Goal: Task Accomplishment & Management: Manage account settings

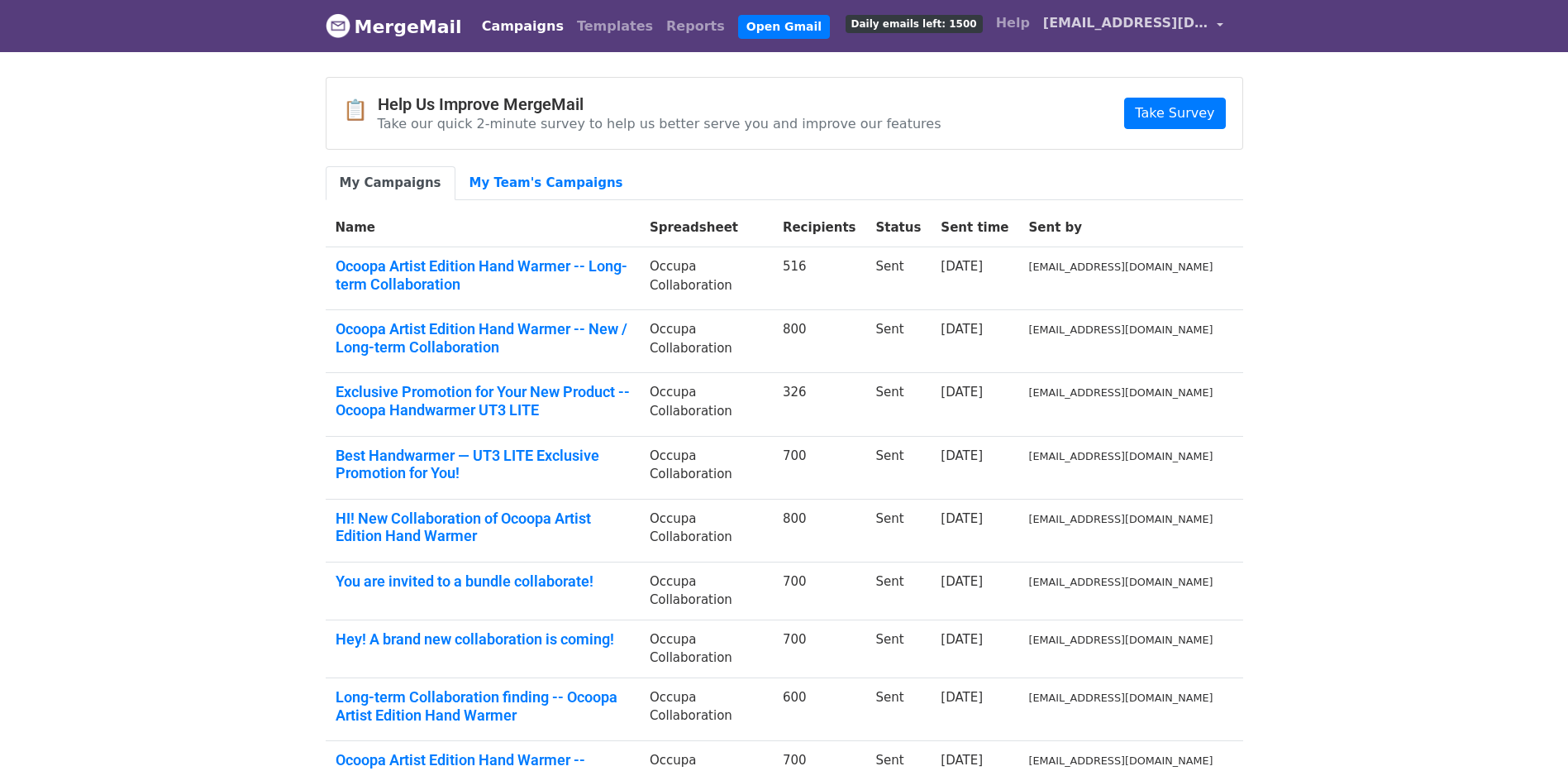
click at [1194, 22] on span "[EMAIL_ADDRESS][DOMAIN_NAME]" at bounding box center [1126, 23] width 165 height 19
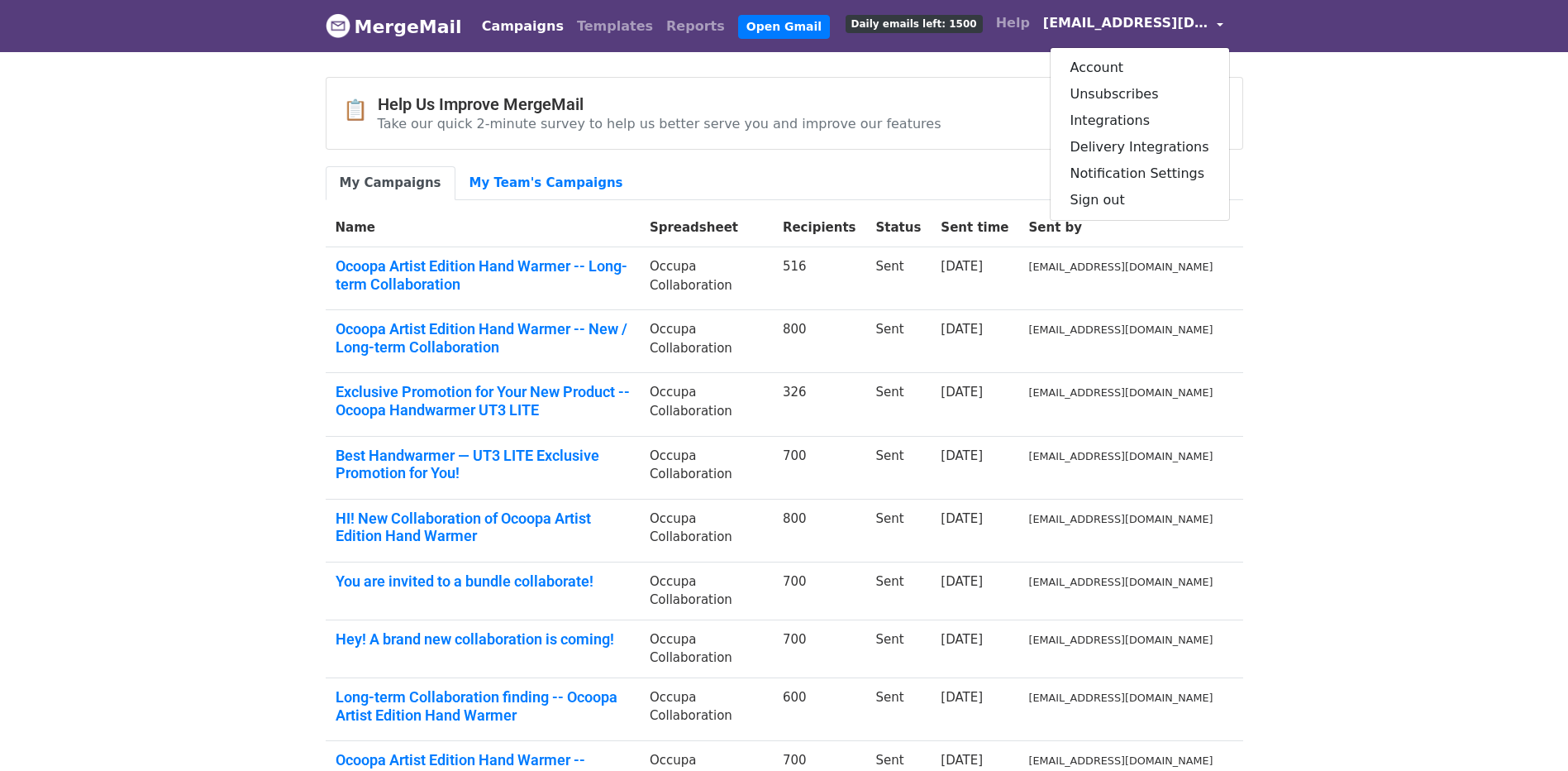
click at [1185, 29] on span "[EMAIL_ADDRESS][DOMAIN_NAME]" at bounding box center [1126, 23] width 165 height 19
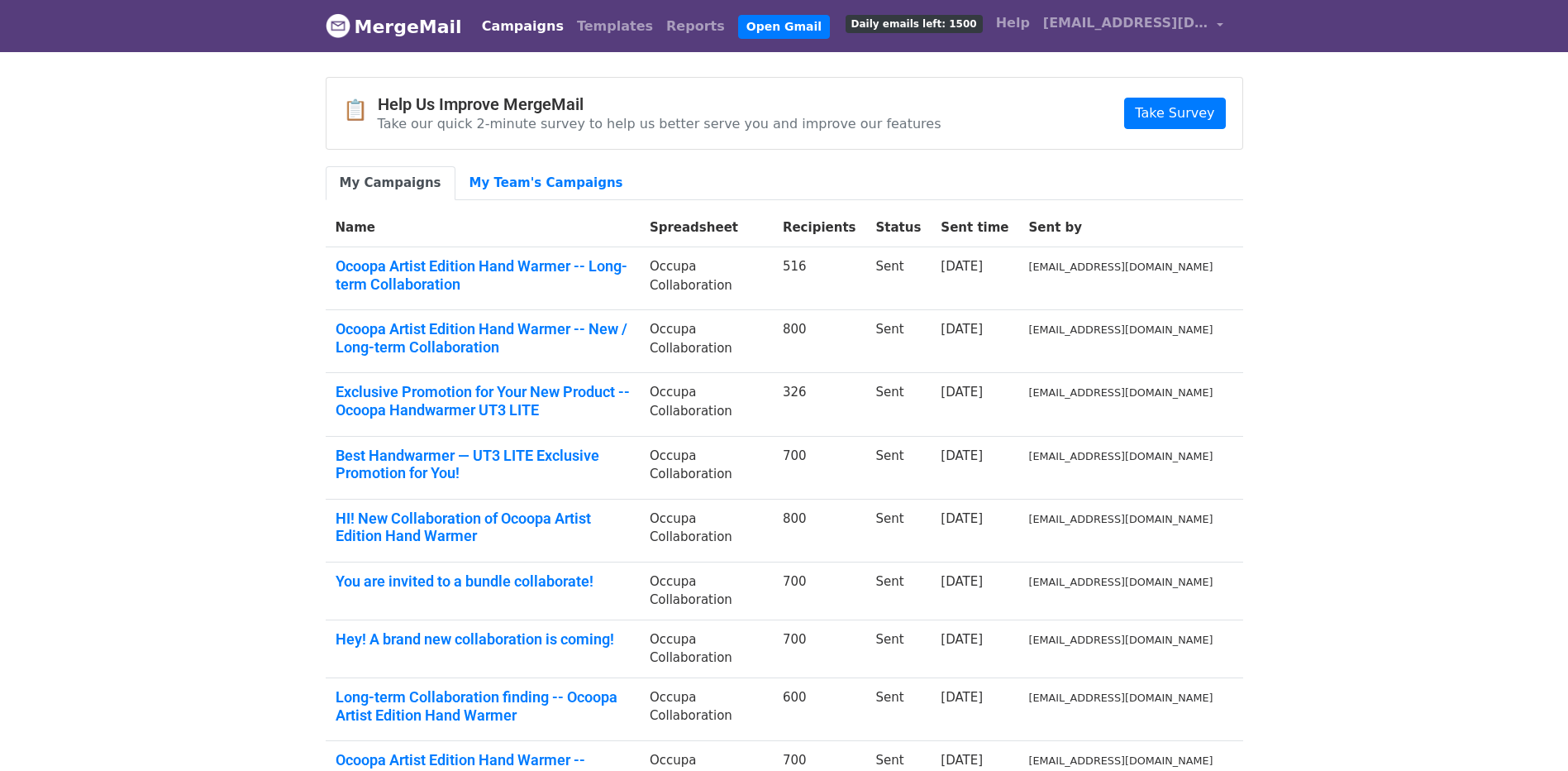
click at [966, 27] on span "Daily emails left: 1500" at bounding box center [914, 24] width 137 height 19
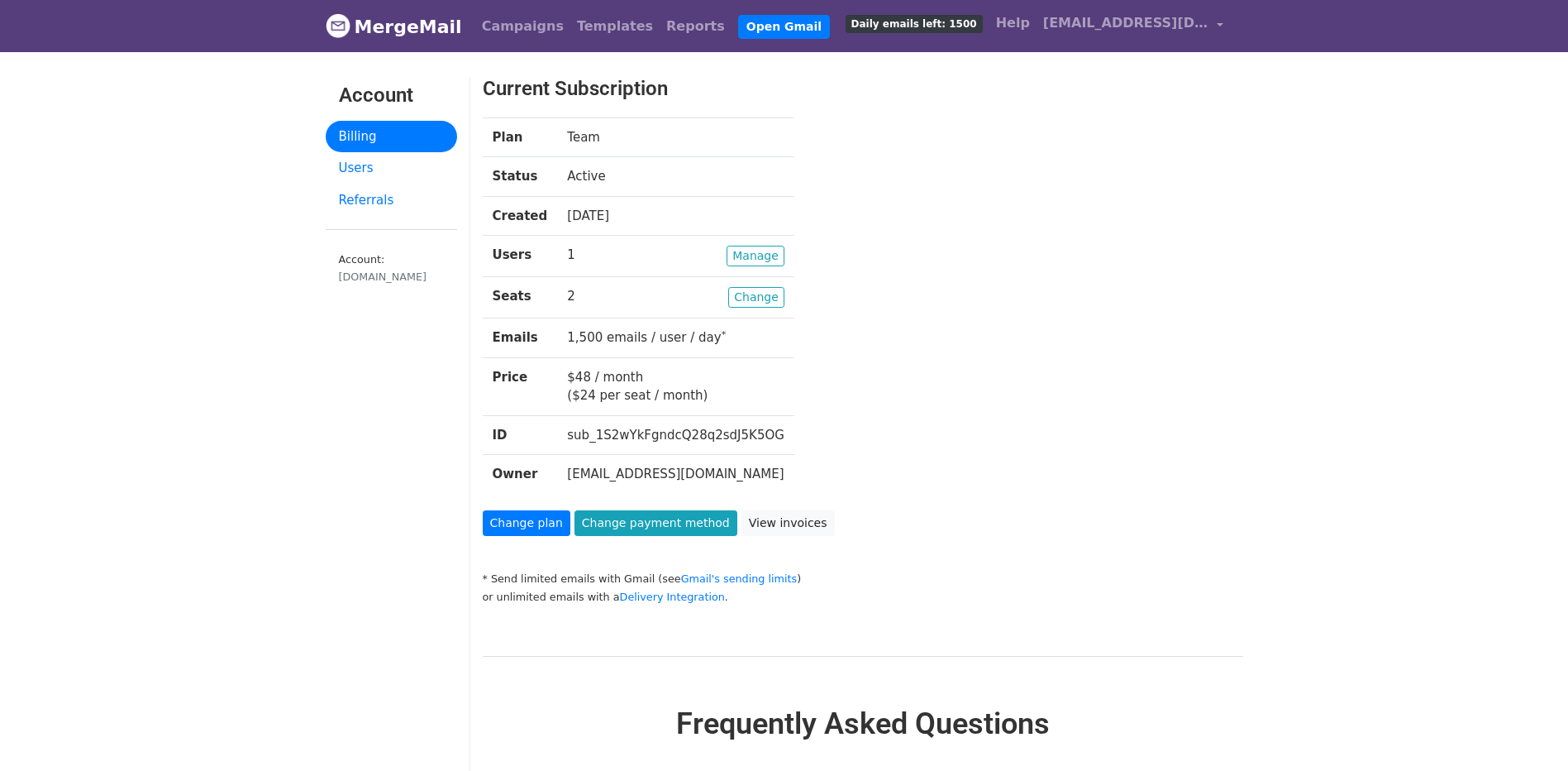
click at [857, 297] on div "Plan Team Status Active Created 26 days ago Users Manage 1 Seats Change 2 Email…" at bounding box center [831, 314] width 720 height 393
click at [760, 255] on link "Manage" at bounding box center [756, 255] width 58 height 20
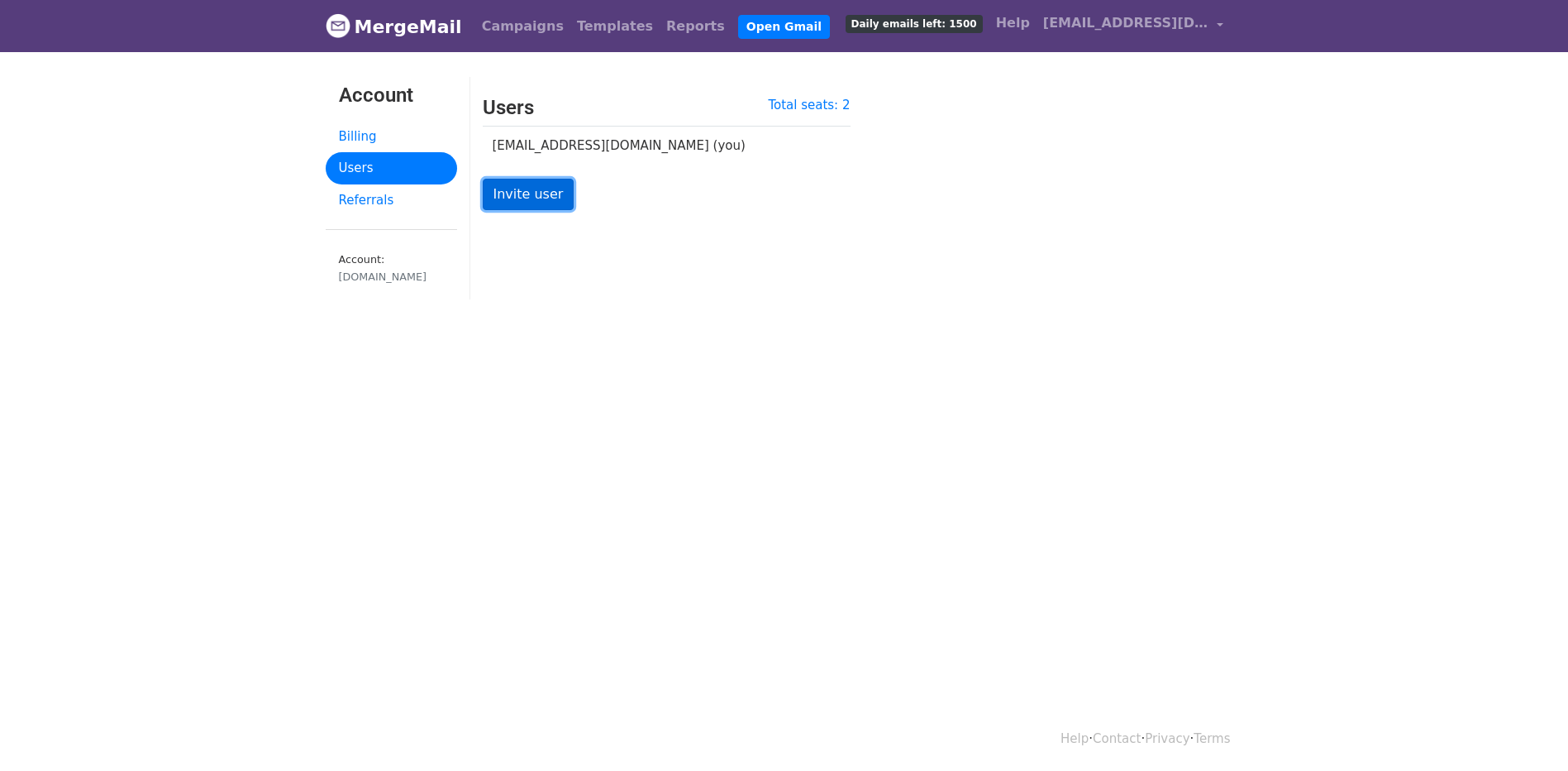
click at [565, 195] on link "Invite user" at bounding box center [529, 194] width 92 height 32
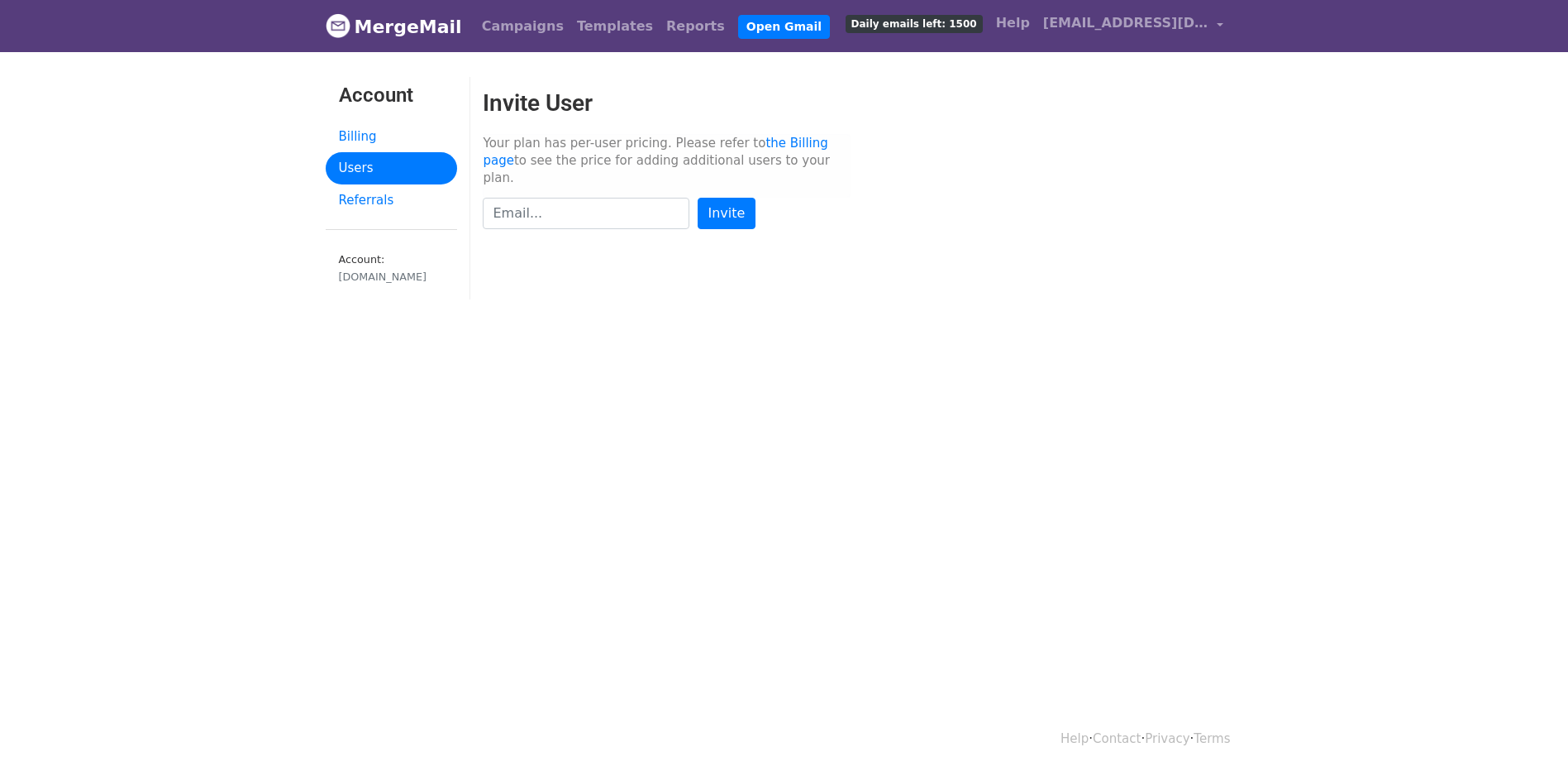
click at [649, 210] on input "text" at bounding box center [586, 214] width 207 height 32
type input "J"
type input "HAO@JOVOHINTL.COM"
click at [697, 198] on input "Invite" at bounding box center [727, 214] width 58 height 32
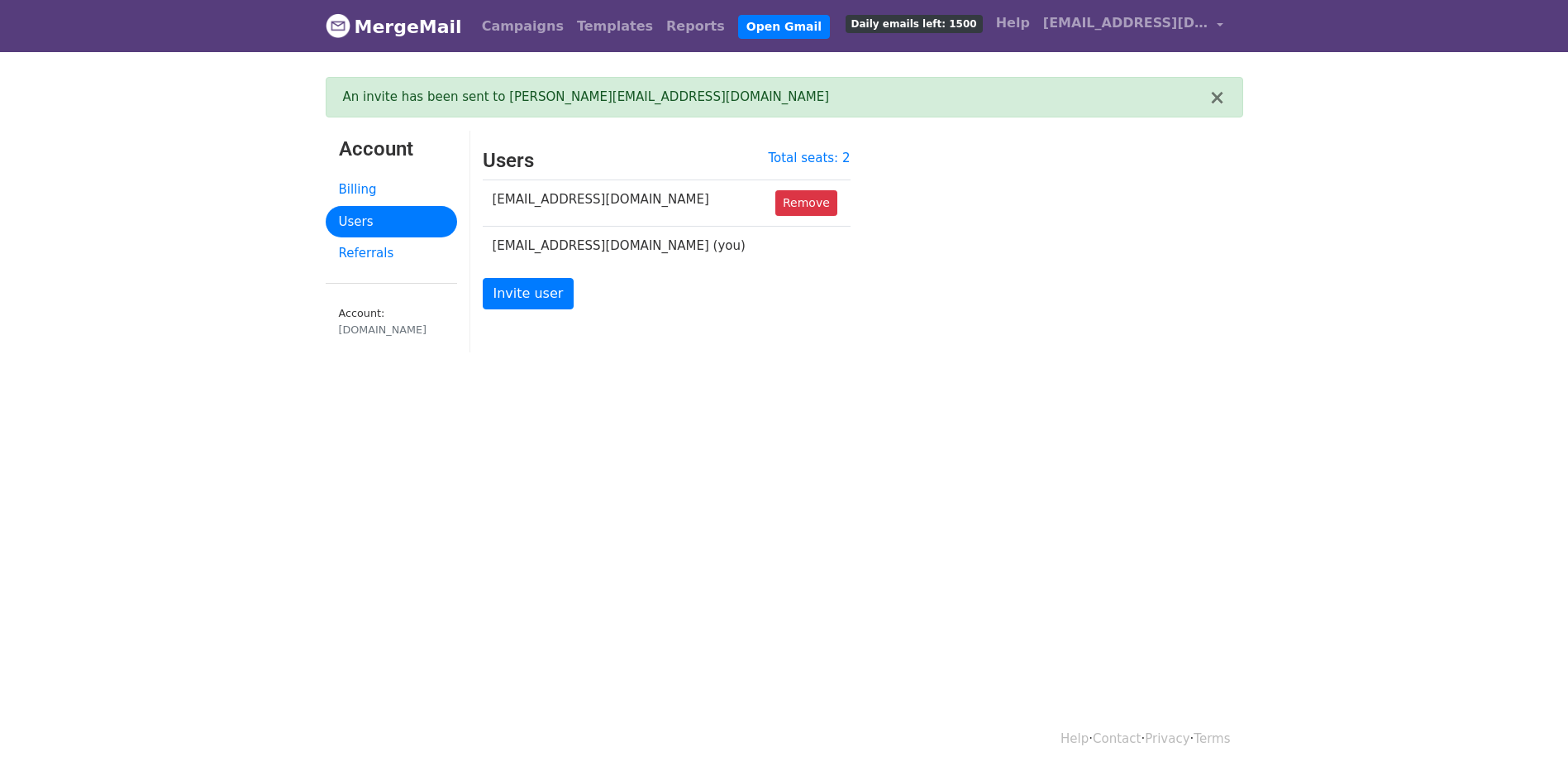
click at [545, 257] on td "yi.xing@jovohintl.com (you)" at bounding box center [624, 246] width 283 height 39
click at [369, 193] on link "Billing" at bounding box center [391, 190] width 132 height 33
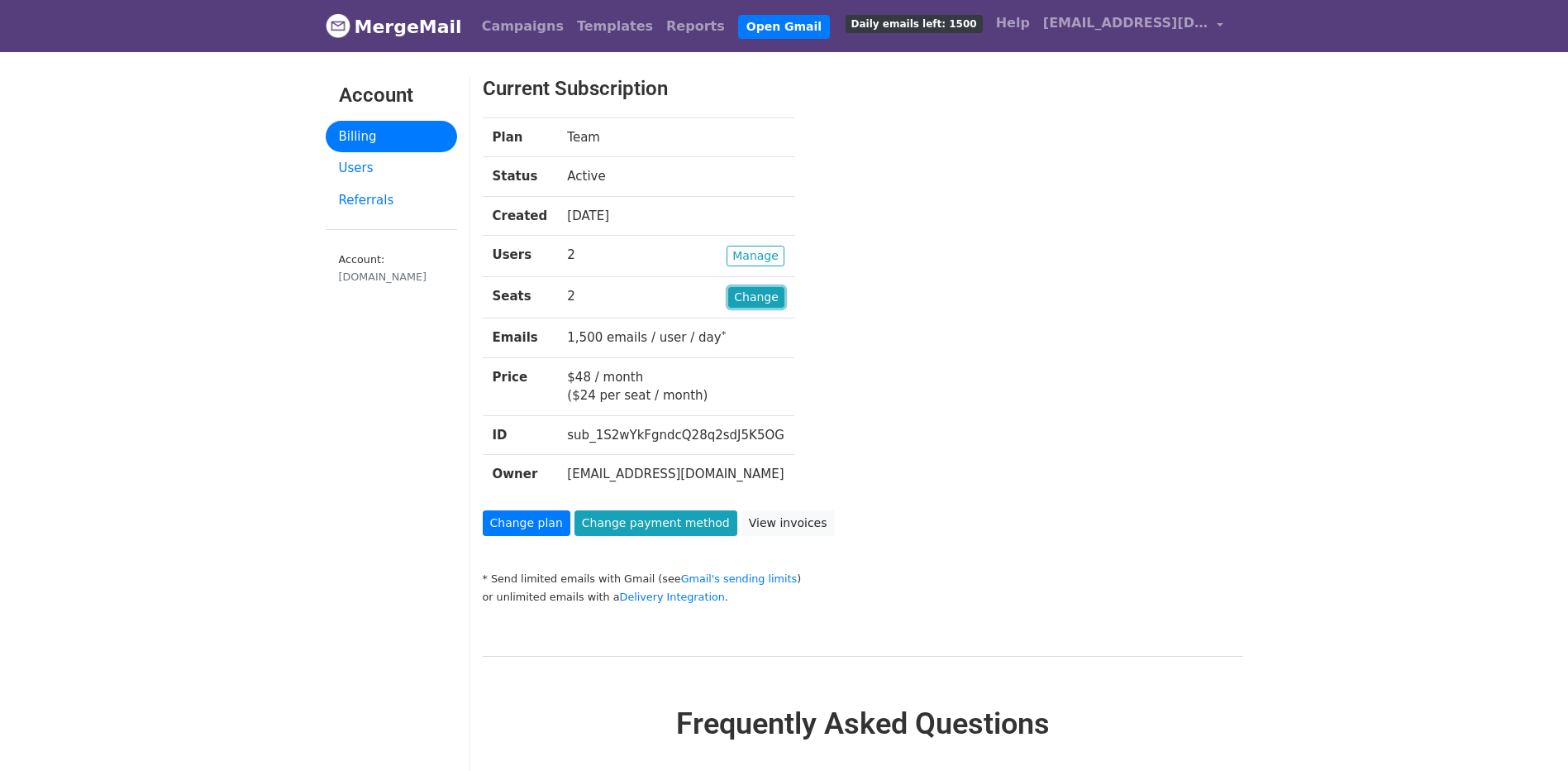
click at [735, 291] on link "Change" at bounding box center [757, 297] width 57 height 20
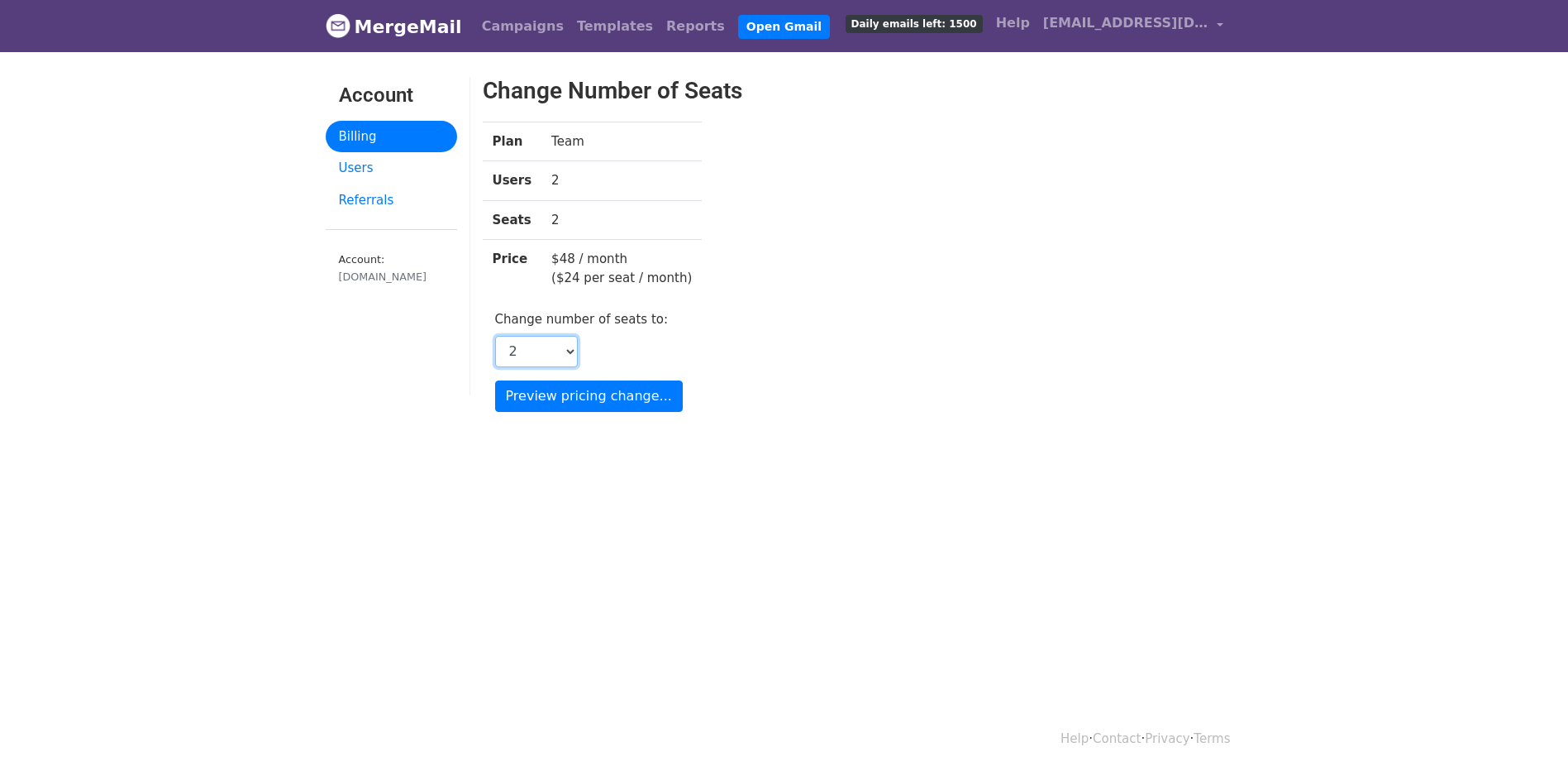
click at [561, 362] on select "1 2 3 4 5 6 7 8 9 10 11 12 13 14 15 16 17 18 19 20 21 22 23 24 25 26 27 28 29 3…" at bounding box center [537, 351] width 83 height 32
click at [640, 321] on label "Change number of seats to:" at bounding box center [582, 320] width 174 height 19
click at [578, 336] on select "1 2 3 4 5 6 7 8 9 10 11 12 13 14 15 16 17 18 19 20 21 22 23 24 25 26 27 28 29 3…" at bounding box center [537, 351] width 83 height 32
click at [400, 164] on link "Users" at bounding box center [391, 168] width 132 height 33
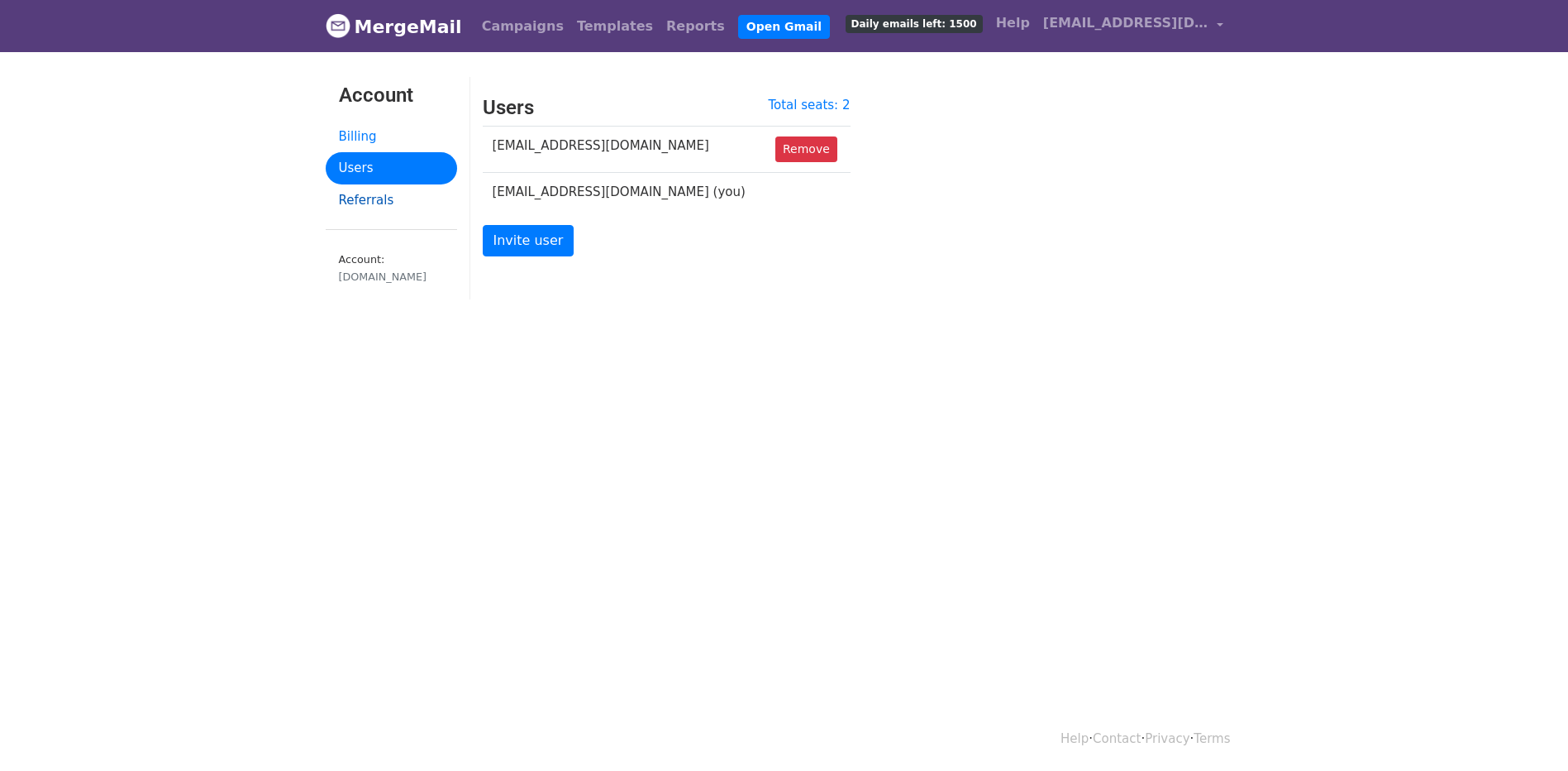
click at [378, 191] on link "Referrals" at bounding box center [391, 200] width 132 height 33
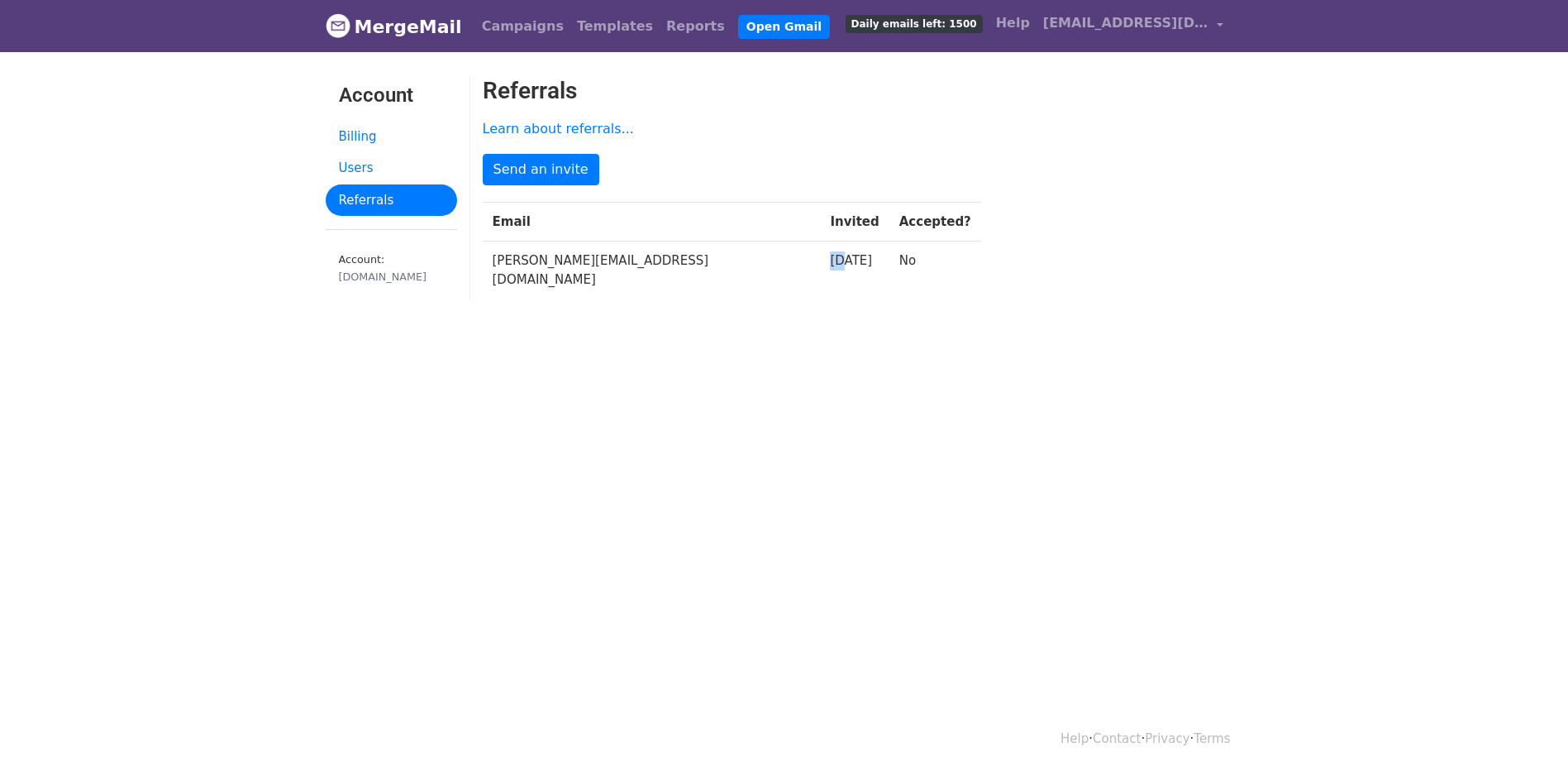
drag, startPoint x: 720, startPoint y: 260, endPoint x: 743, endPoint y: 260, distance: 23.0
click at [820, 260] on td "25 days ago" at bounding box center [855, 270] width 69 height 58
click at [391, 167] on link "Users" at bounding box center [391, 168] width 132 height 33
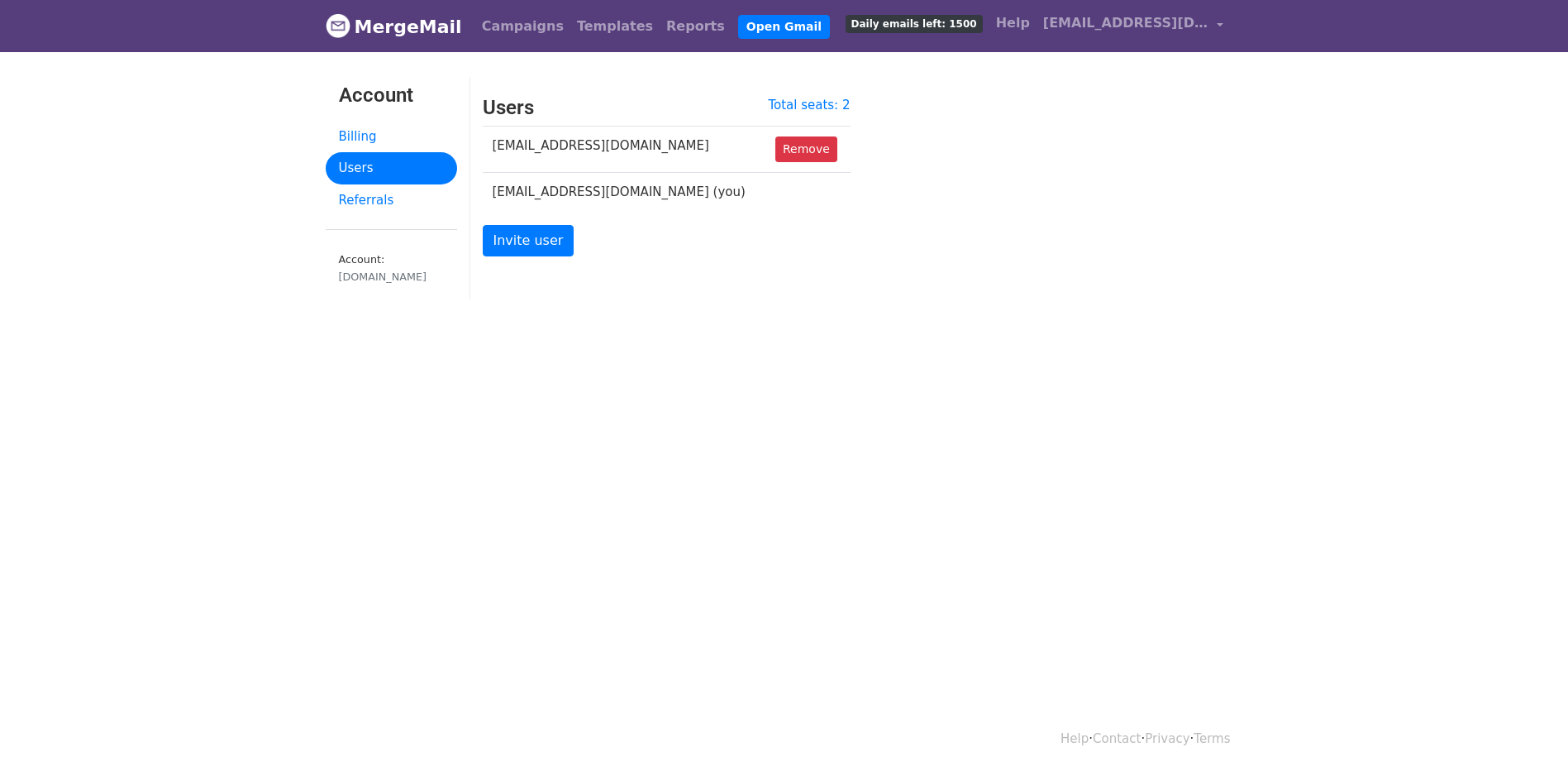
click at [963, 33] on span "Daily emails left: 1500" at bounding box center [914, 24] width 137 height 19
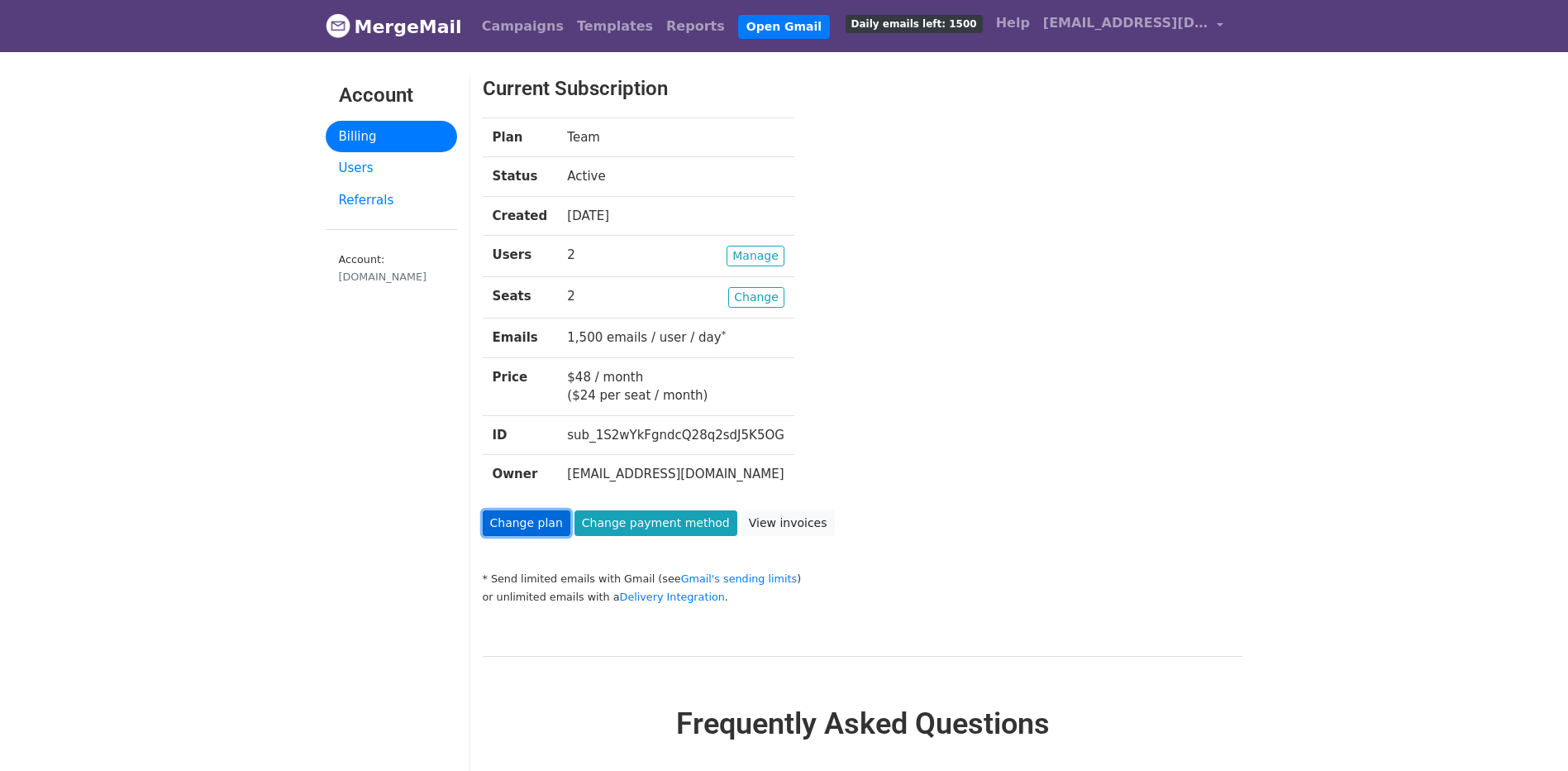
click at [531, 526] on link "Change plan" at bounding box center [526, 523] width 87 height 26
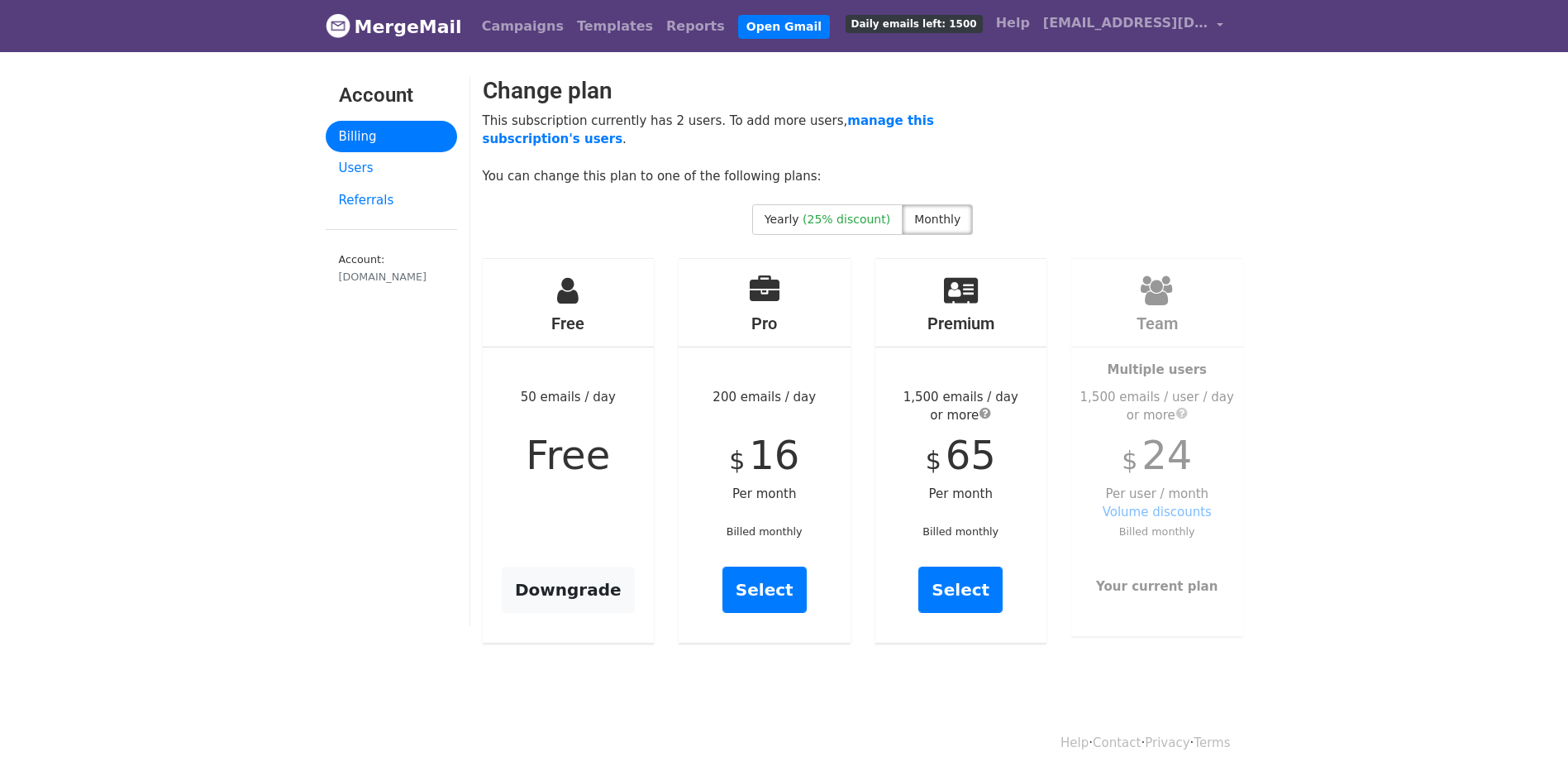
click at [942, 397] on div "1,500 emails / day or more" at bounding box center [961, 406] width 172 height 37
click at [930, 217] on span "Monthly" at bounding box center [938, 219] width 46 height 13
drag, startPoint x: 954, startPoint y: 588, endPoint x: 967, endPoint y: 584, distance: 13.6
click at [954, 588] on link "Select" at bounding box center [961, 589] width 85 height 46
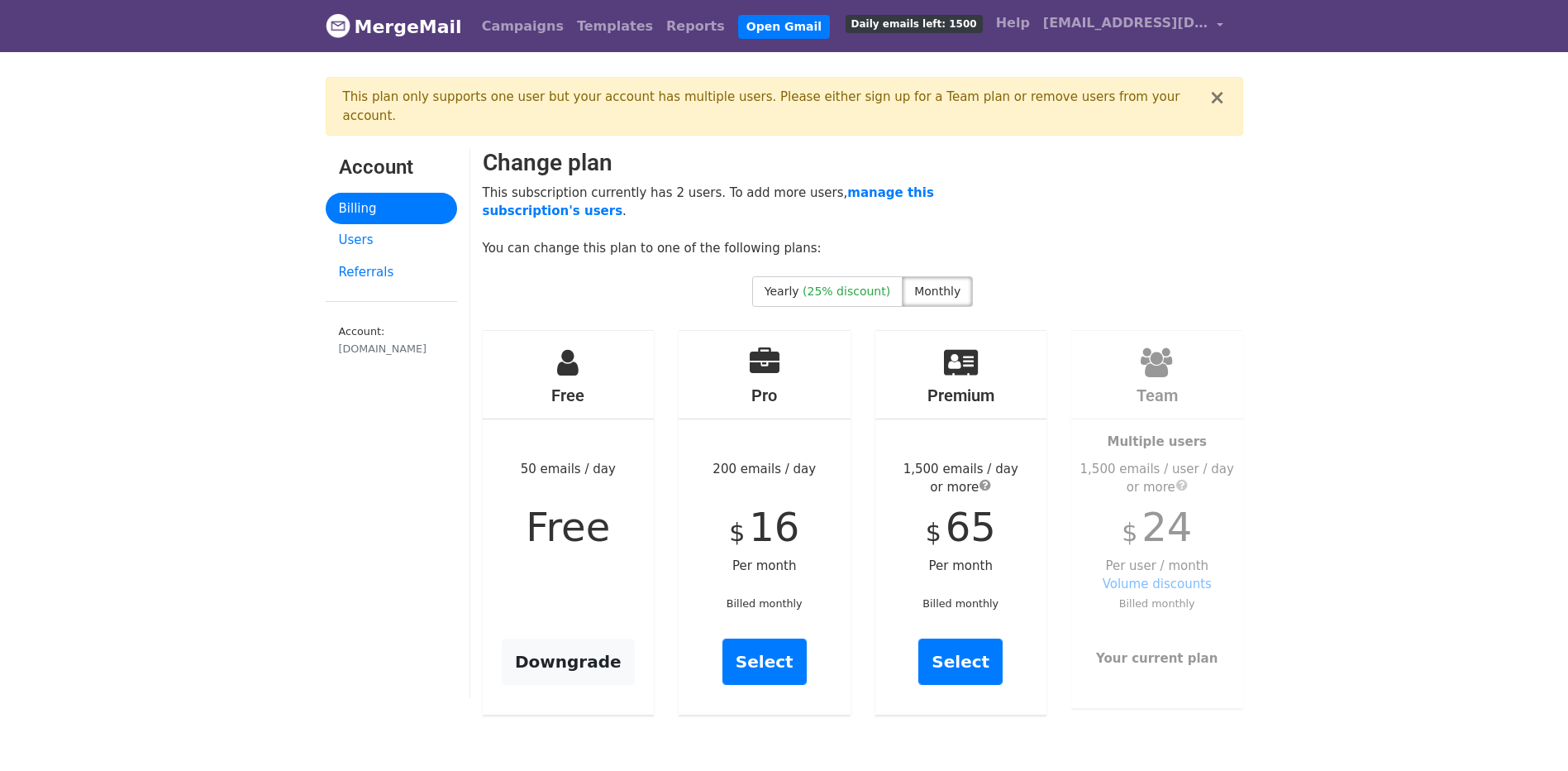
click at [1002, 97] on div "This plan only supports one user but your account has multiple users. Please ei…" at bounding box center [776, 106] width 866 height 37
click at [1004, 97] on div "This plan only supports one user but your account has multiple users. Please ei…" at bounding box center [776, 106] width 866 height 37
click at [1005, 97] on div "This plan only supports one user but your account has multiple users. Please ei…" at bounding box center [776, 106] width 866 height 37
click at [849, 94] on div "This plan only supports one user but your account has multiple users. Please ei…" at bounding box center [776, 106] width 866 height 37
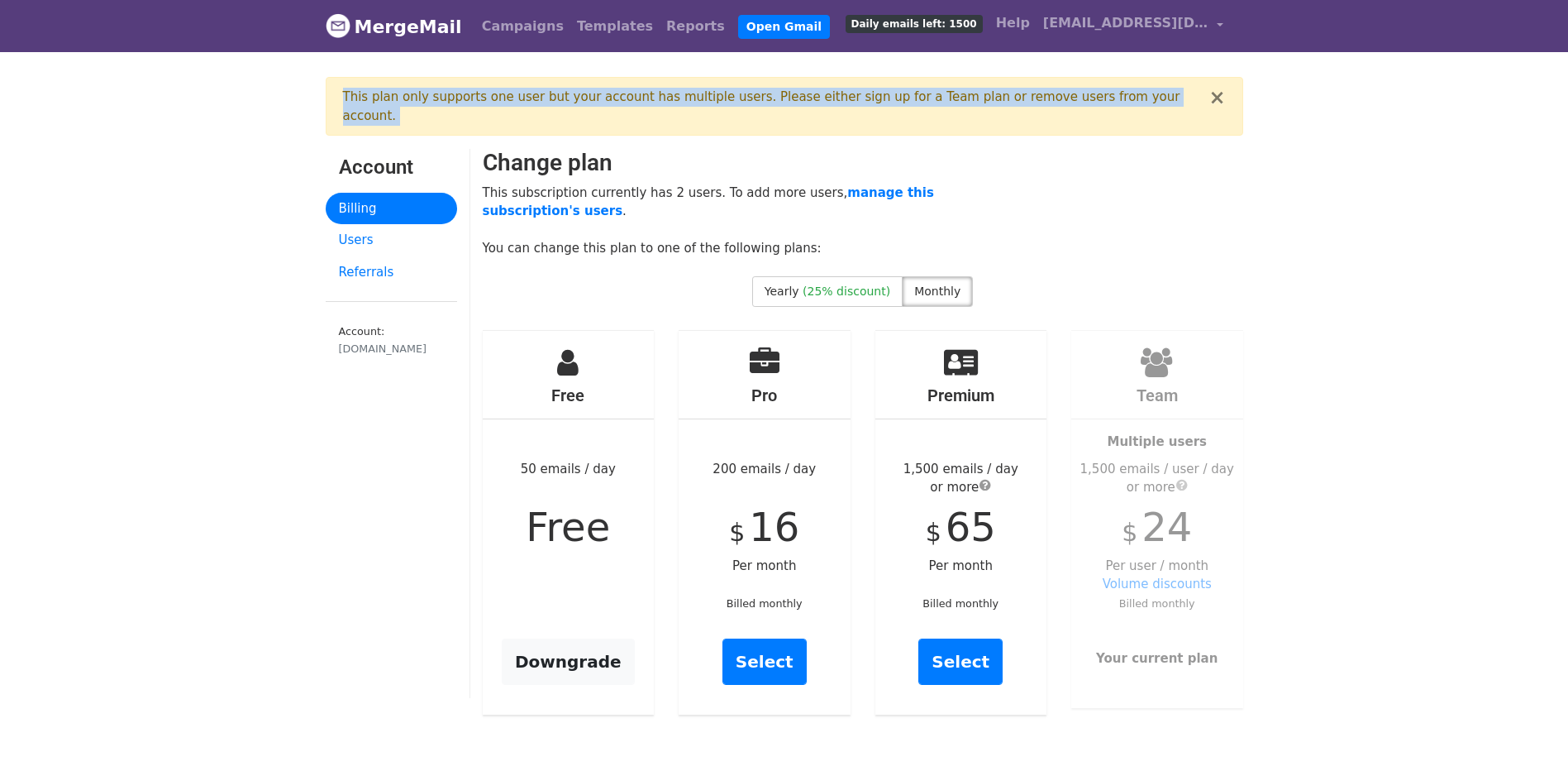
click at [849, 94] on div "This plan only supports one user but your account has multiple users. Please ei…" at bounding box center [776, 106] width 866 height 37
click at [381, 224] on link "Users" at bounding box center [391, 240] width 132 height 33
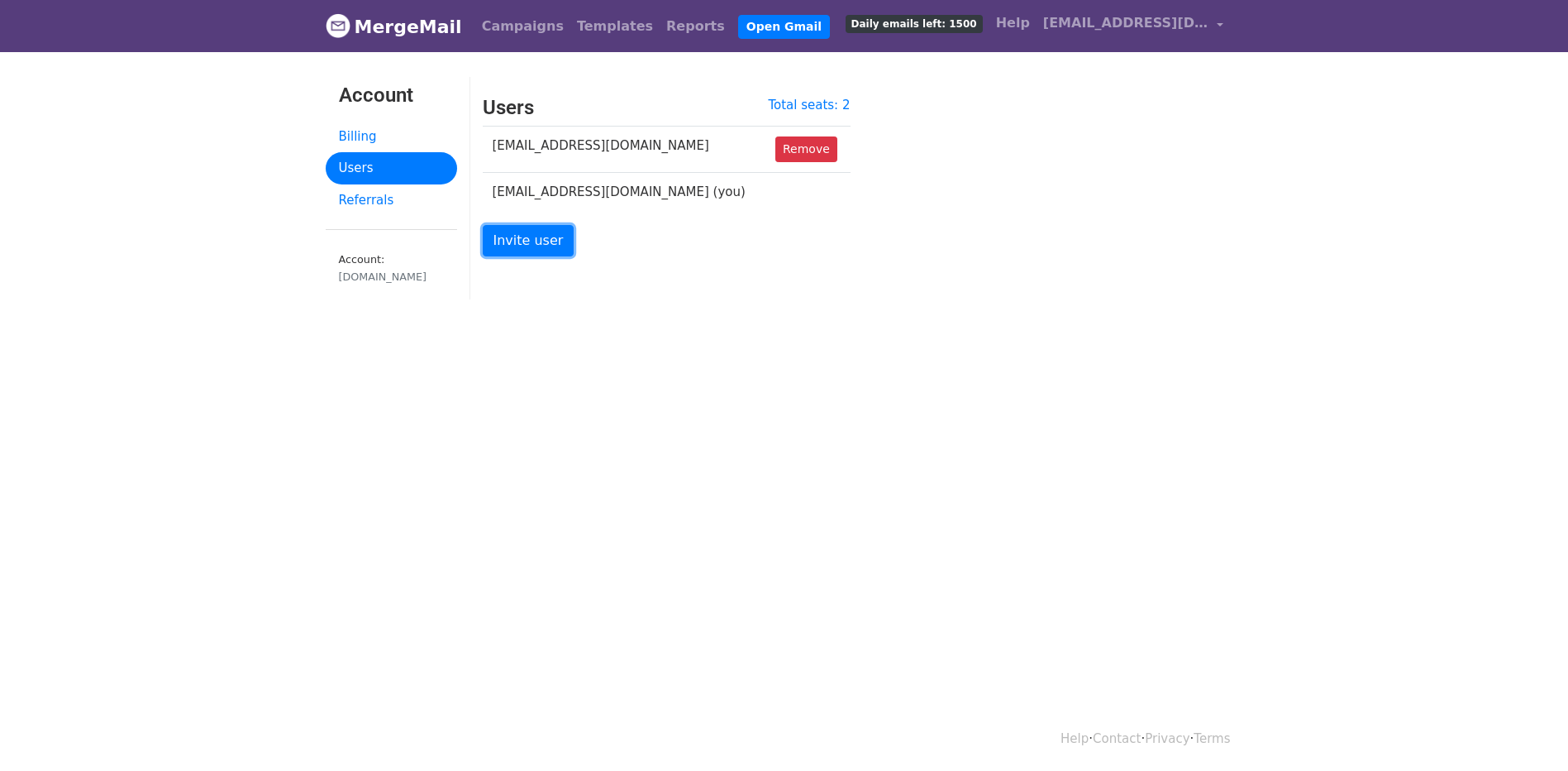
drag, startPoint x: 508, startPoint y: 243, endPoint x: 599, endPoint y: 235, distance: 91.4
click at [509, 243] on link "Invite user" at bounding box center [529, 241] width 92 height 32
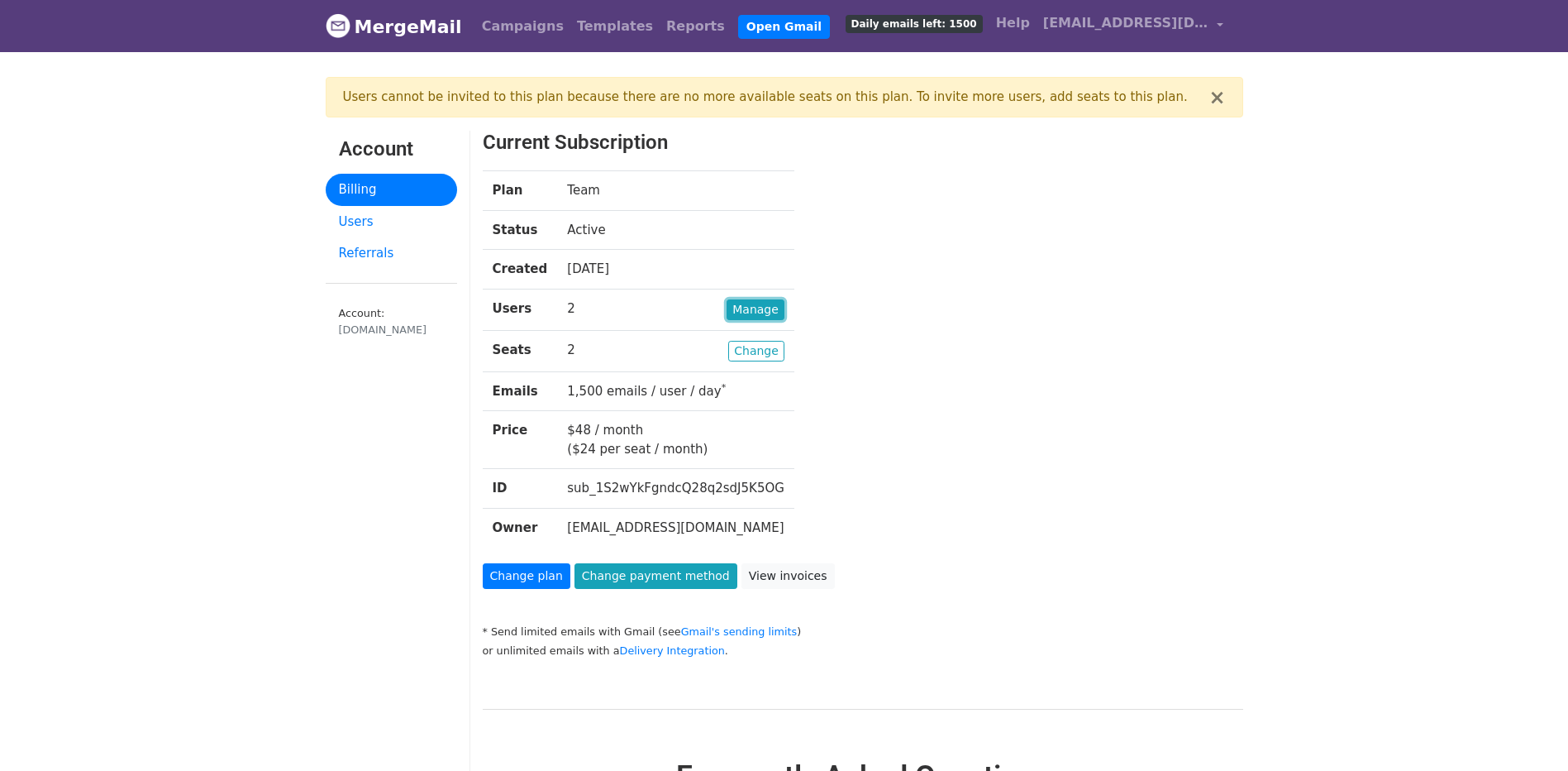
click at [743, 314] on link "Manage" at bounding box center [756, 309] width 58 height 20
click at [800, 406] on div "Plan Team Status Active Created [DATE] Users [GEOGRAPHIC_DATA] 2 Seats Change 2…" at bounding box center [831, 367] width 720 height 393
click at [1221, 99] on button "×" at bounding box center [1217, 97] width 17 height 19
